Goal: Information Seeking & Learning: Learn about a topic

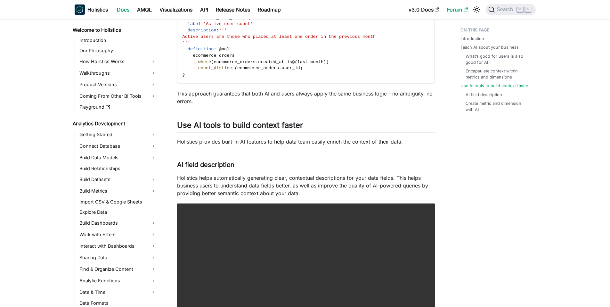
scroll to position [446, 0]
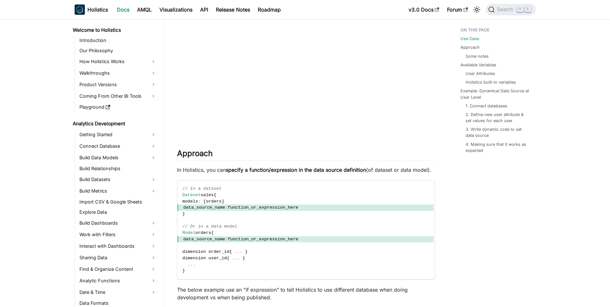
scroll to position [327, 0]
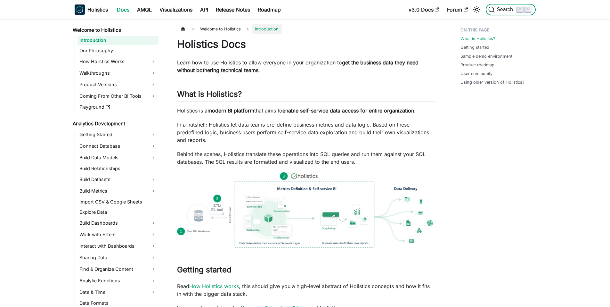
click at [500, 9] on span "Search" at bounding box center [506, 10] width 22 height 6
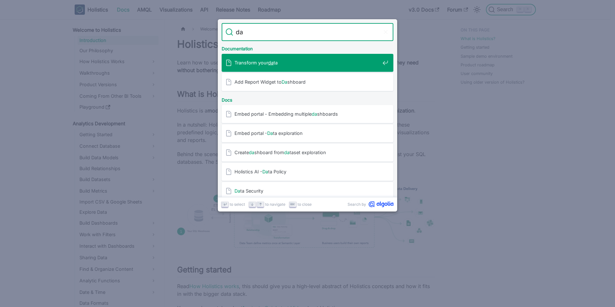
type input "d"
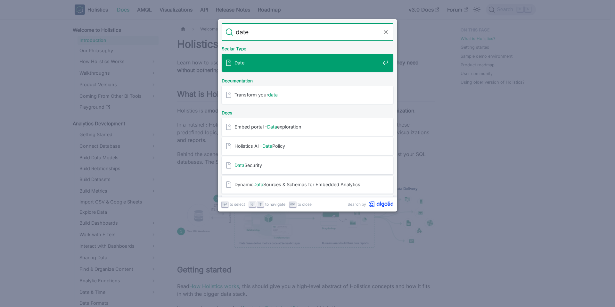
type input "date"
click at [263, 69] on div "Date" at bounding box center [309, 63] width 168 height 18
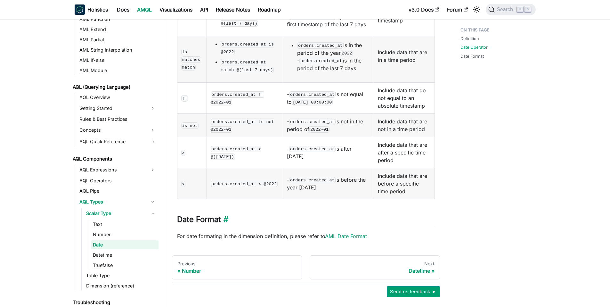
scroll to position [244, 0]
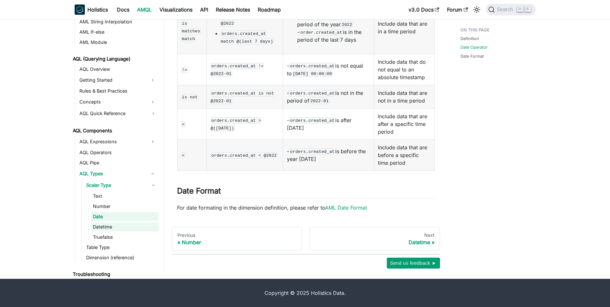
click at [110, 231] on link "Datetime" at bounding box center [125, 226] width 68 height 9
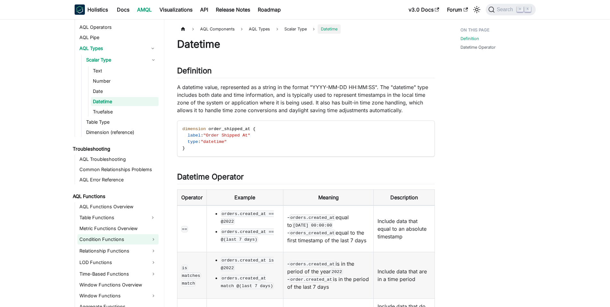
scroll to position [384, 0]
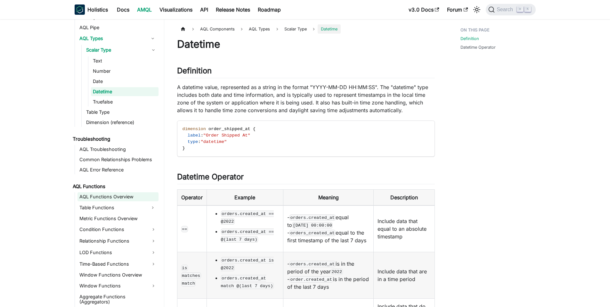
click at [125, 197] on link "AQL Functions Overview" at bounding box center [117, 196] width 81 height 9
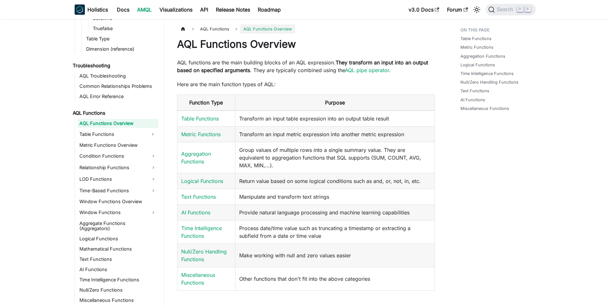
scroll to position [458, 0]
click at [116, 275] on link "Time Intelligence Functions" at bounding box center [117, 279] width 81 height 9
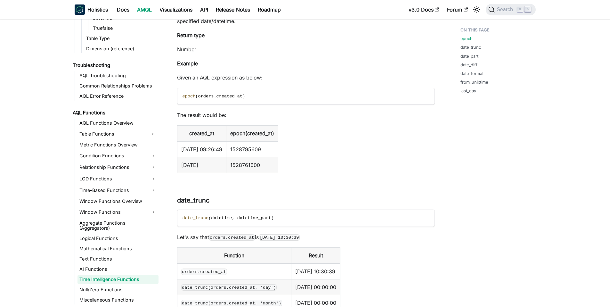
scroll to position [331, 0]
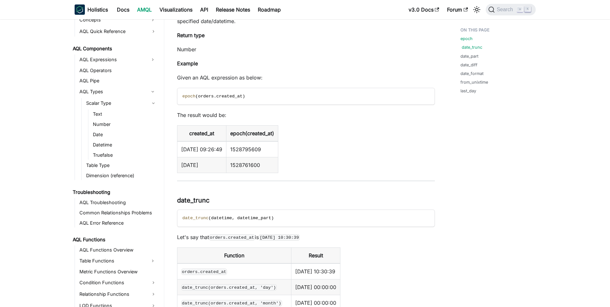
click at [474, 48] on link "date_trunc" at bounding box center [472, 47] width 20 height 6
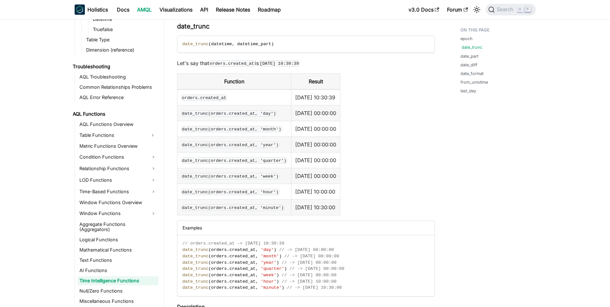
scroll to position [458, 0]
click at [471, 54] on link "date_part" at bounding box center [471, 56] width 18 height 6
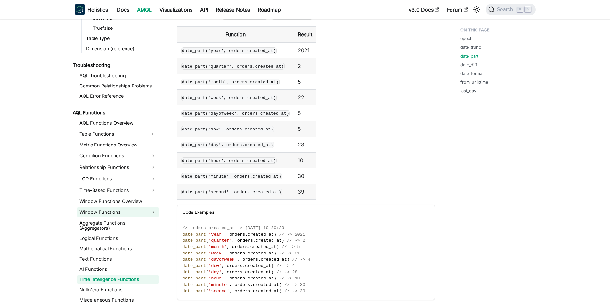
scroll to position [955, 0]
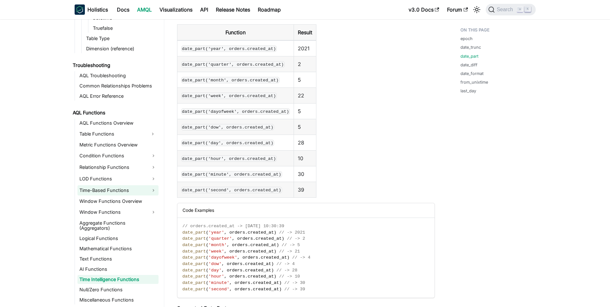
click at [127, 191] on link "Time-Based Functions" at bounding box center [117, 190] width 81 height 10
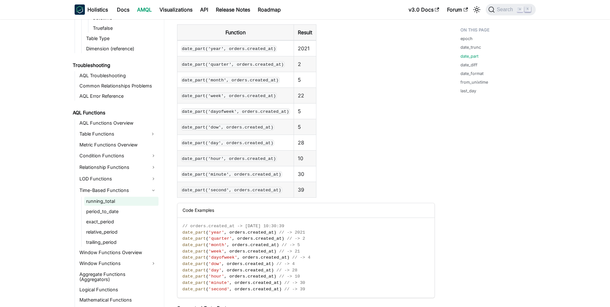
click at [124, 199] on link "running_total" at bounding box center [121, 201] width 74 height 9
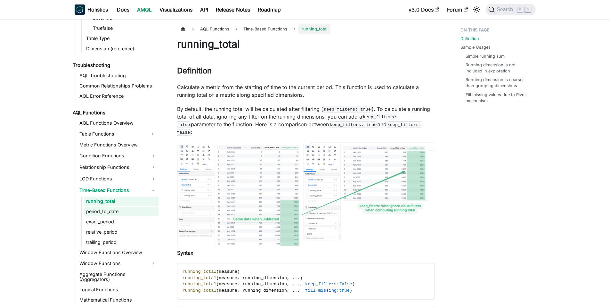
click at [118, 210] on link "period_to_date" at bounding box center [121, 211] width 74 height 9
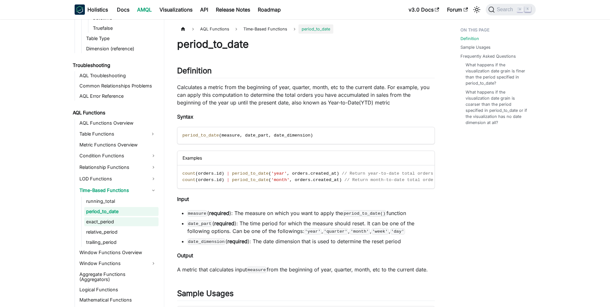
click at [114, 220] on link "exact_period" at bounding box center [121, 221] width 74 height 9
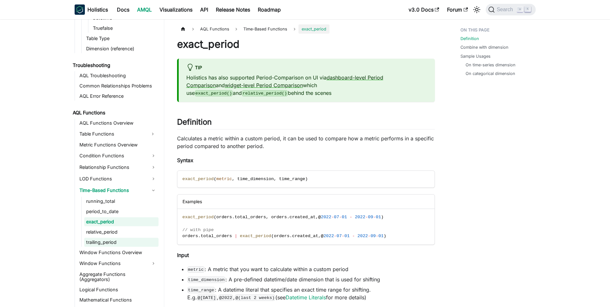
click at [112, 241] on link "trailing_period" at bounding box center [121, 242] width 74 height 9
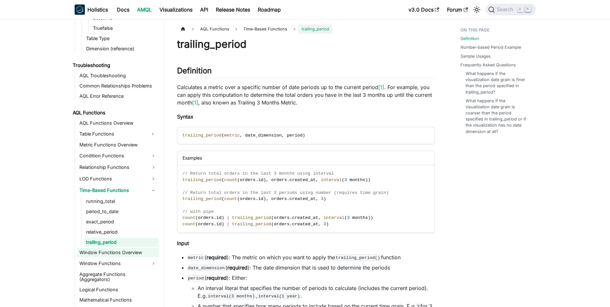
click at [112, 248] on link "Window Functions Overview" at bounding box center [117, 252] width 81 height 9
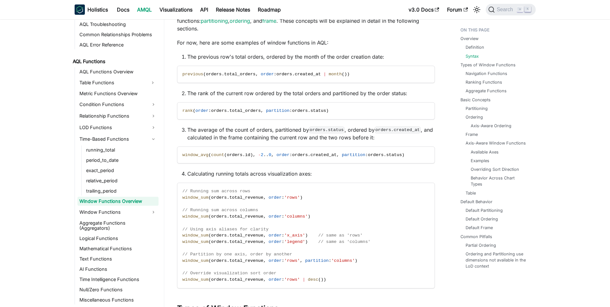
scroll to position [413, 0]
click at [112, 264] on link "AI Functions" at bounding box center [117, 268] width 81 height 9
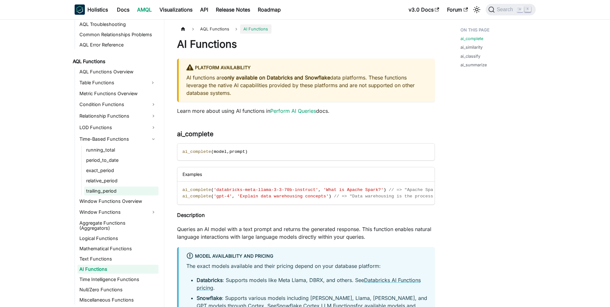
click at [122, 192] on link "trailing_period" at bounding box center [121, 190] width 74 height 9
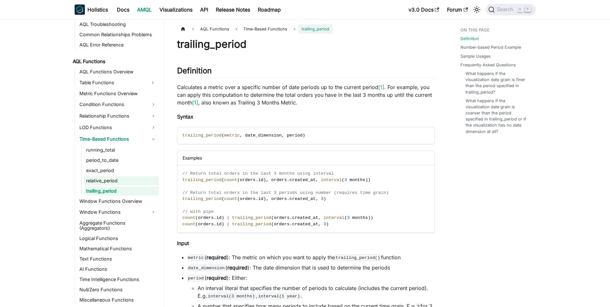
click at [125, 180] on link "relative_period" at bounding box center [121, 180] width 74 height 9
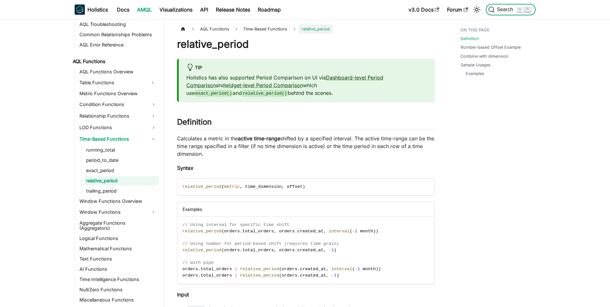
click at [509, 10] on span "Search" at bounding box center [506, 10] width 22 height 6
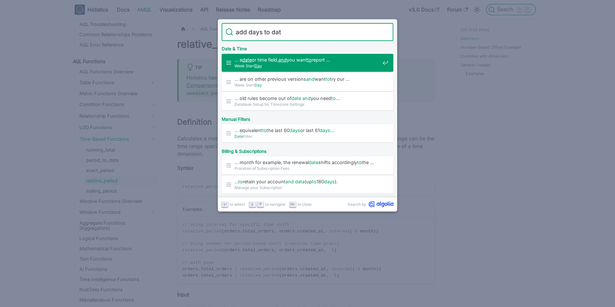
type input "add days to date"
